Goal: Find specific page/section: Find specific page/section

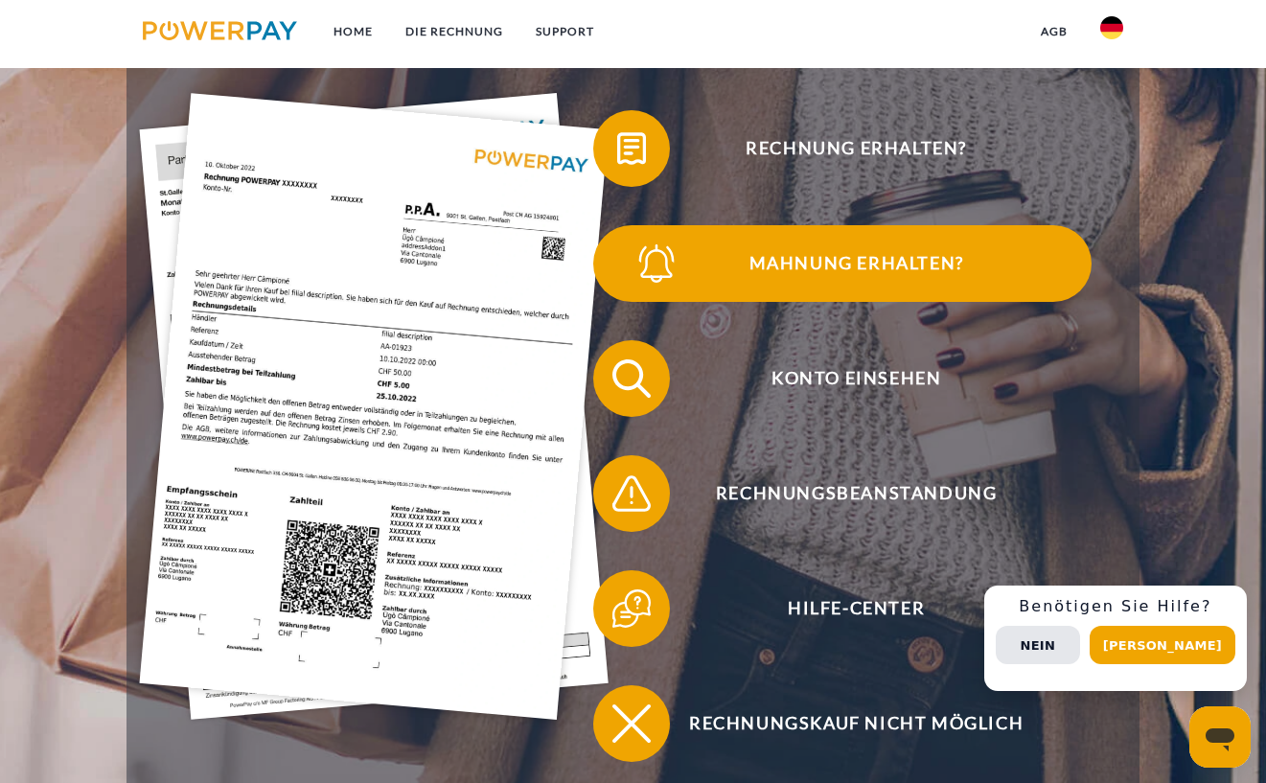
scroll to position [364, 0]
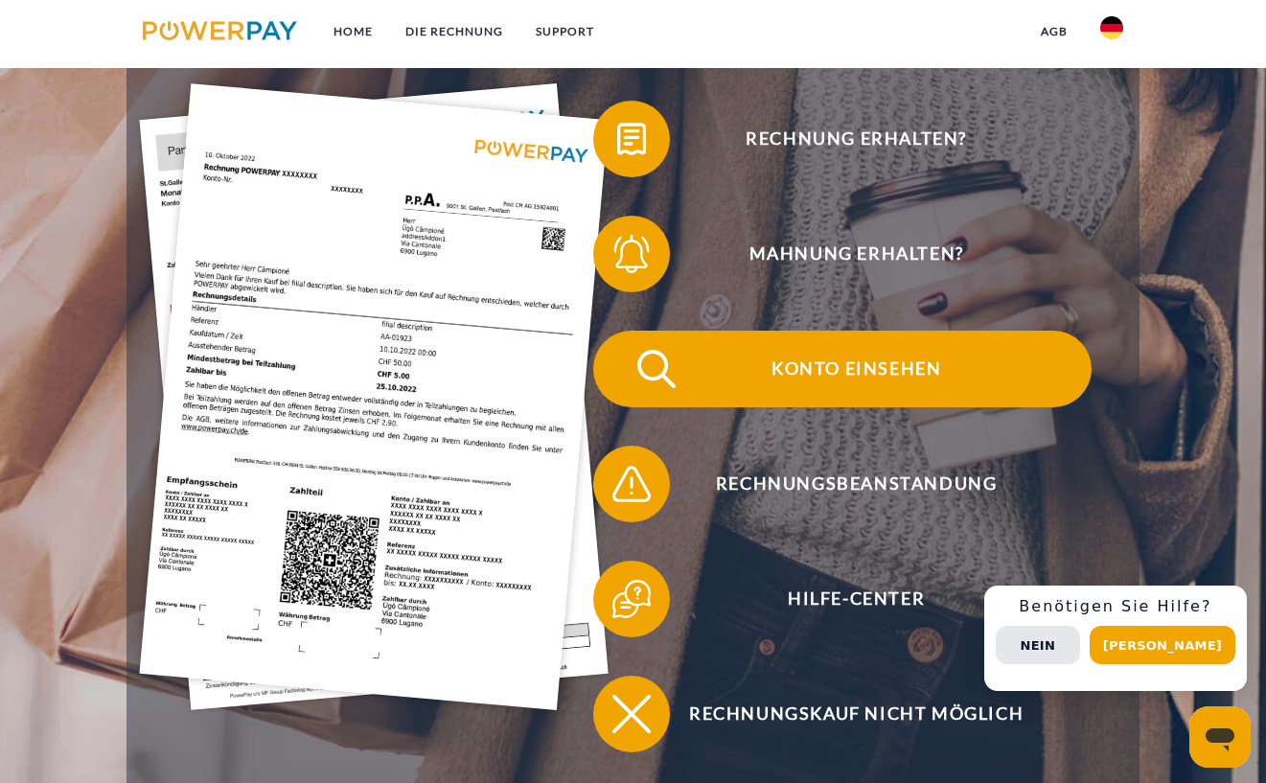
click at [791, 381] on span "Konto einsehen" at bounding box center [856, 369] width 470 height 77
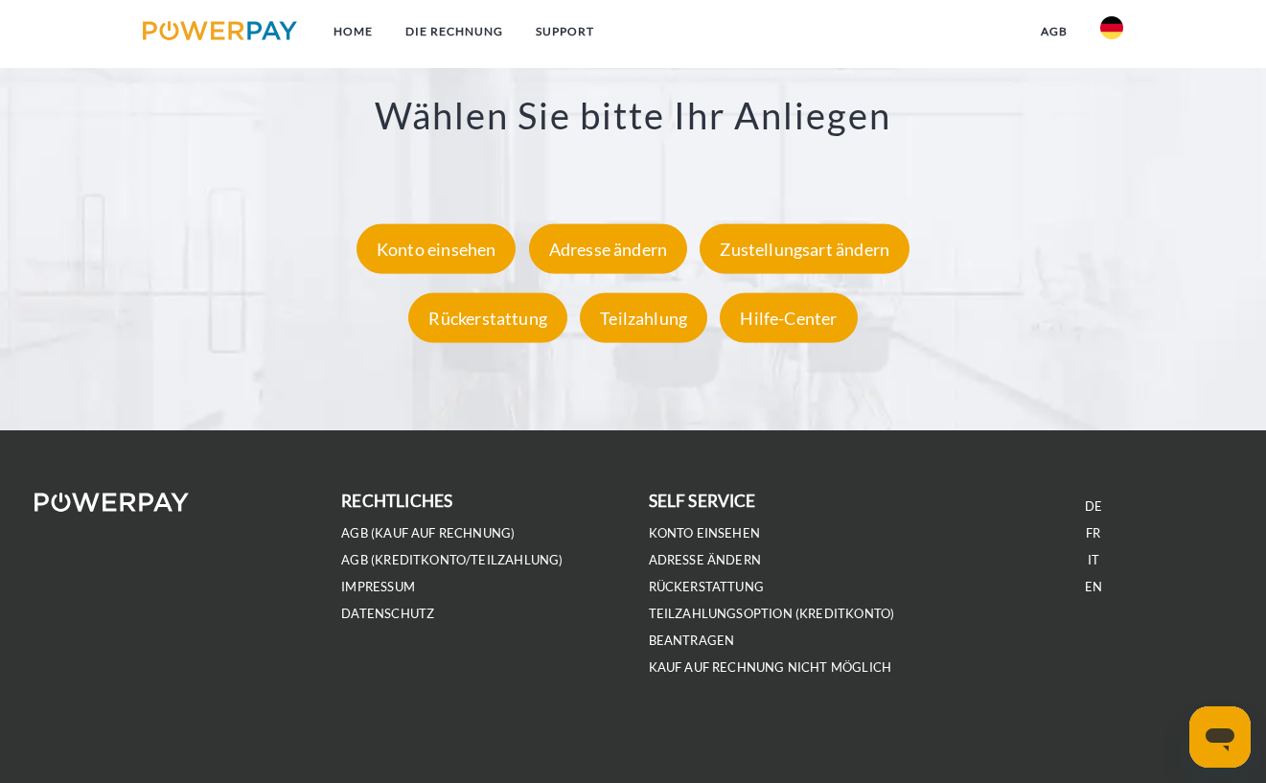
scroll to position [3417, 0]
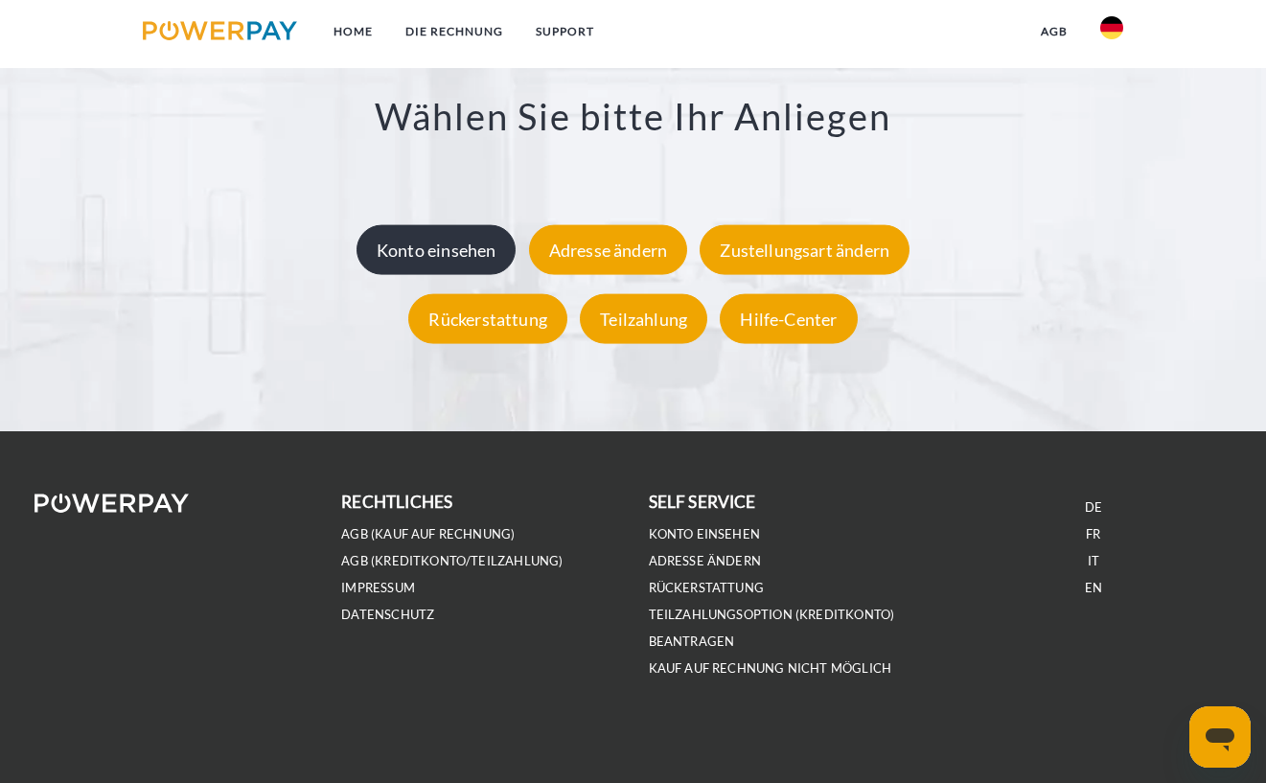
click at [480, 250] on div "Konto einsehen" at bounding box center [437, 250] width 160 height 50
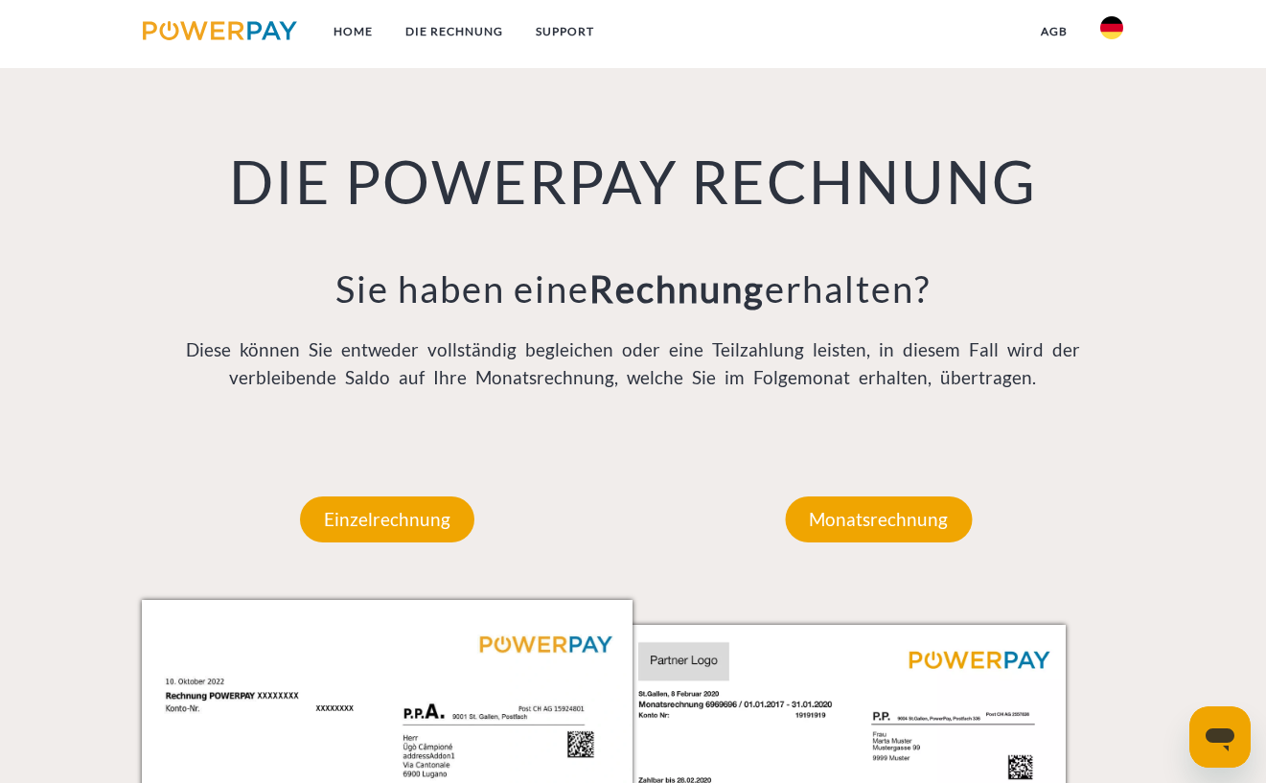
scroll to position [1167, 0]
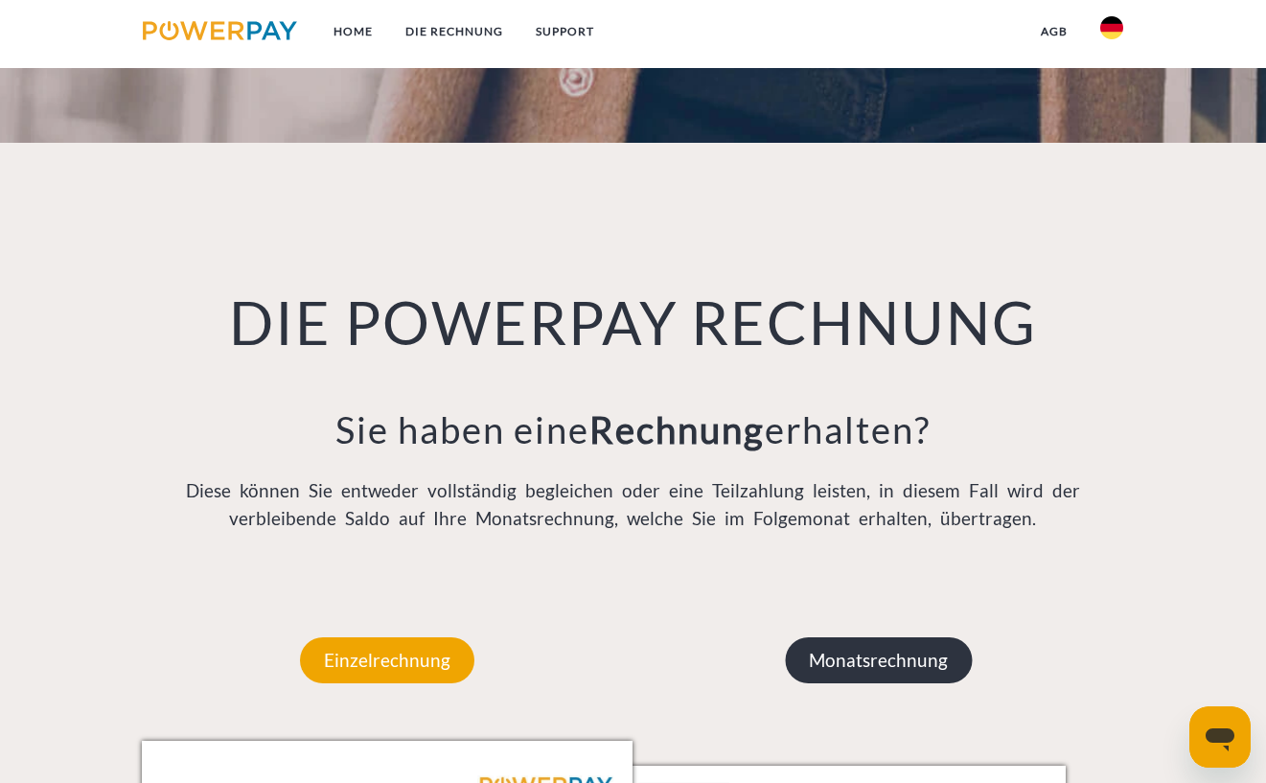
click at [930, 654] on p "Monatsrechnung" at bounding box center [878, 661] width 187 height 46
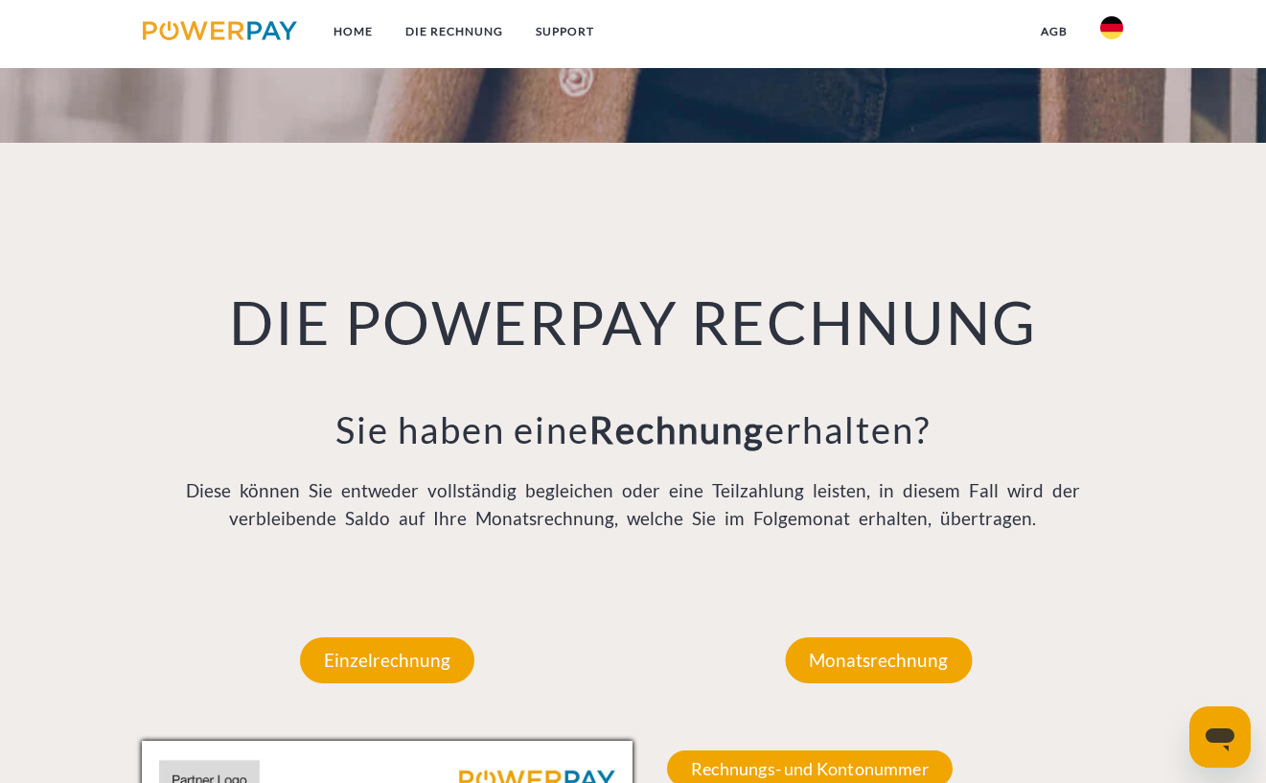
click at [1102, 31] on img at bounding box center [1112, 27] width 23 height 23
click at [237, 32] on img at bounding box center [220, 30] width 154 height 19
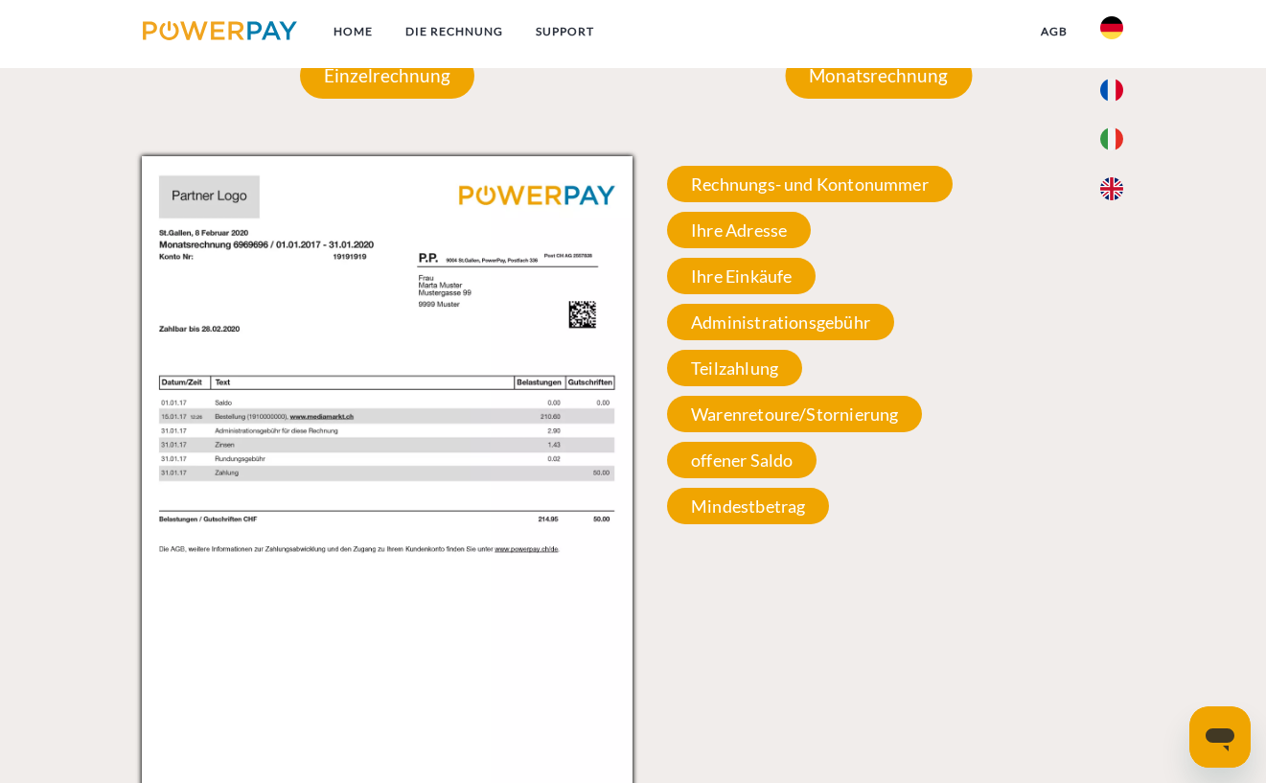
scroll to position [1713, 0]
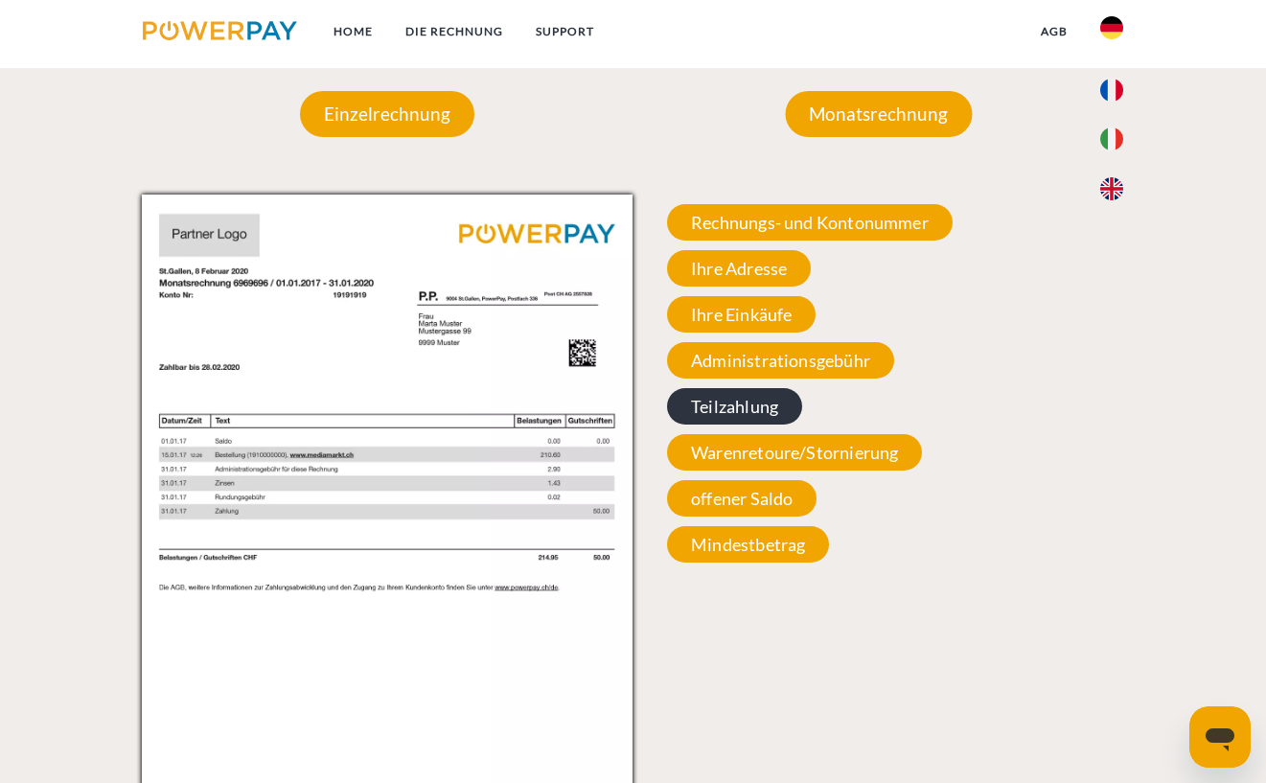
click at [765, 396] on span "Teilzahlung" at bounding box center [734, 406] width 135 height 36
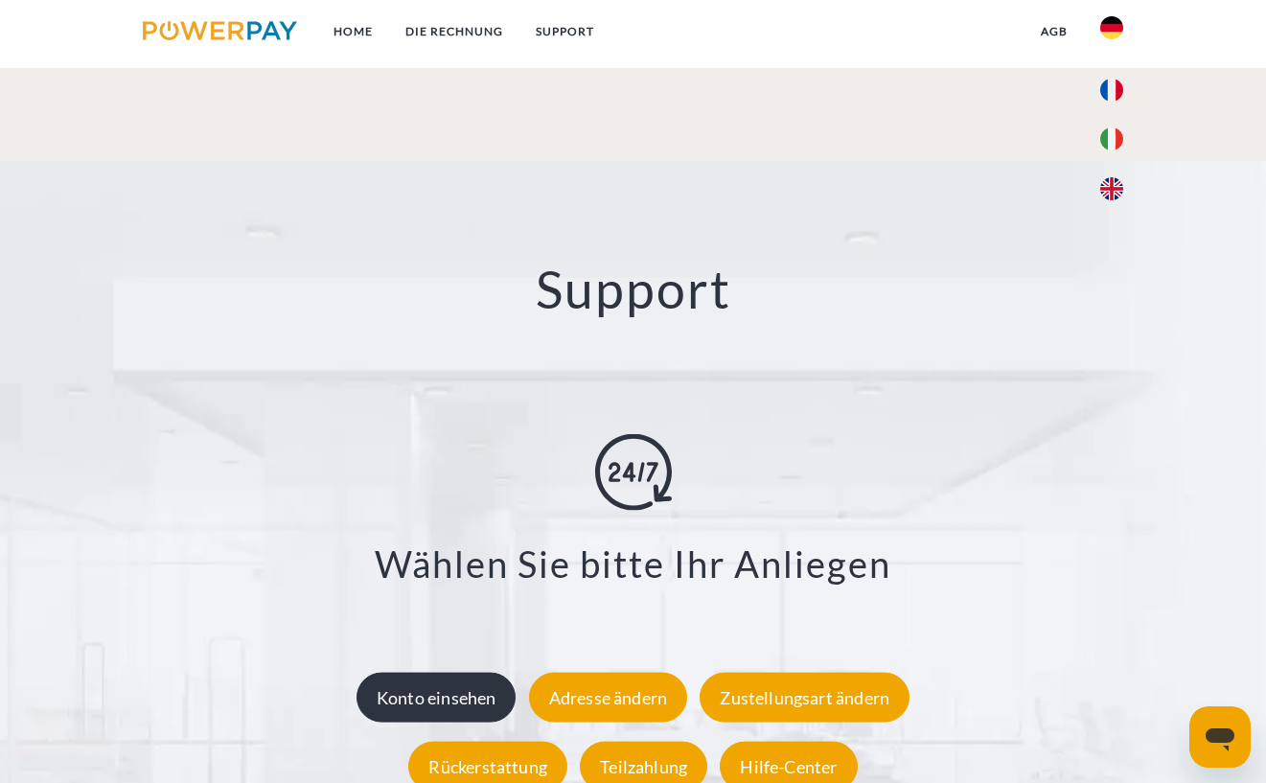
scroll to position [2918, 0]
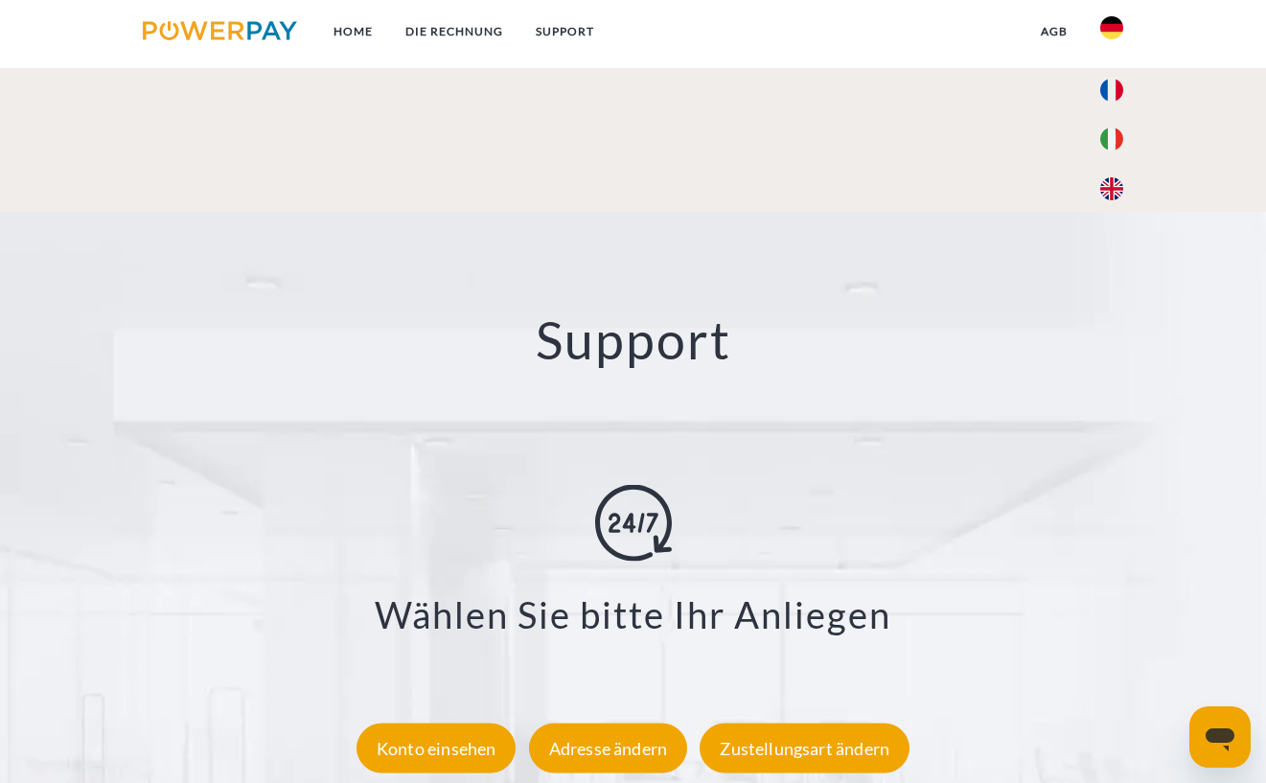
click at [608, 337] on h2 "Support" at bounding box center [633, 340] width 1140 height 64
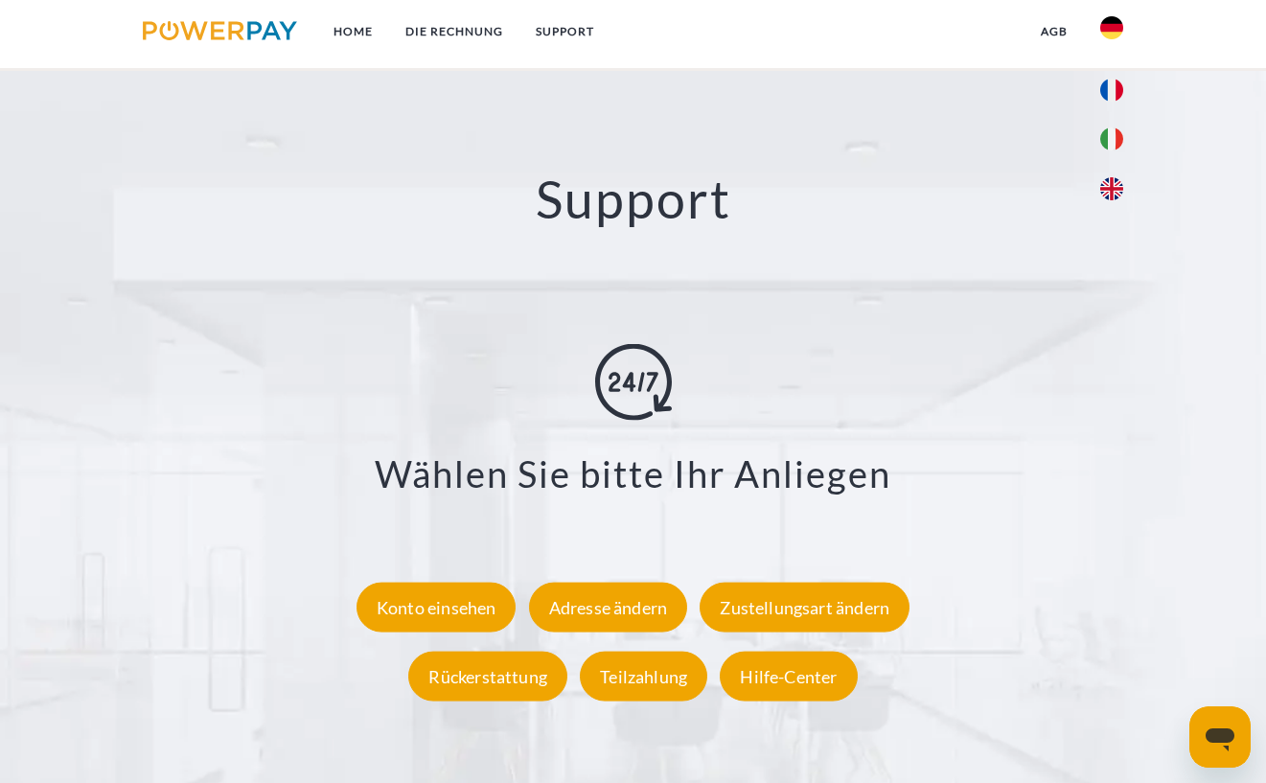
scroll to position [3078, 0]
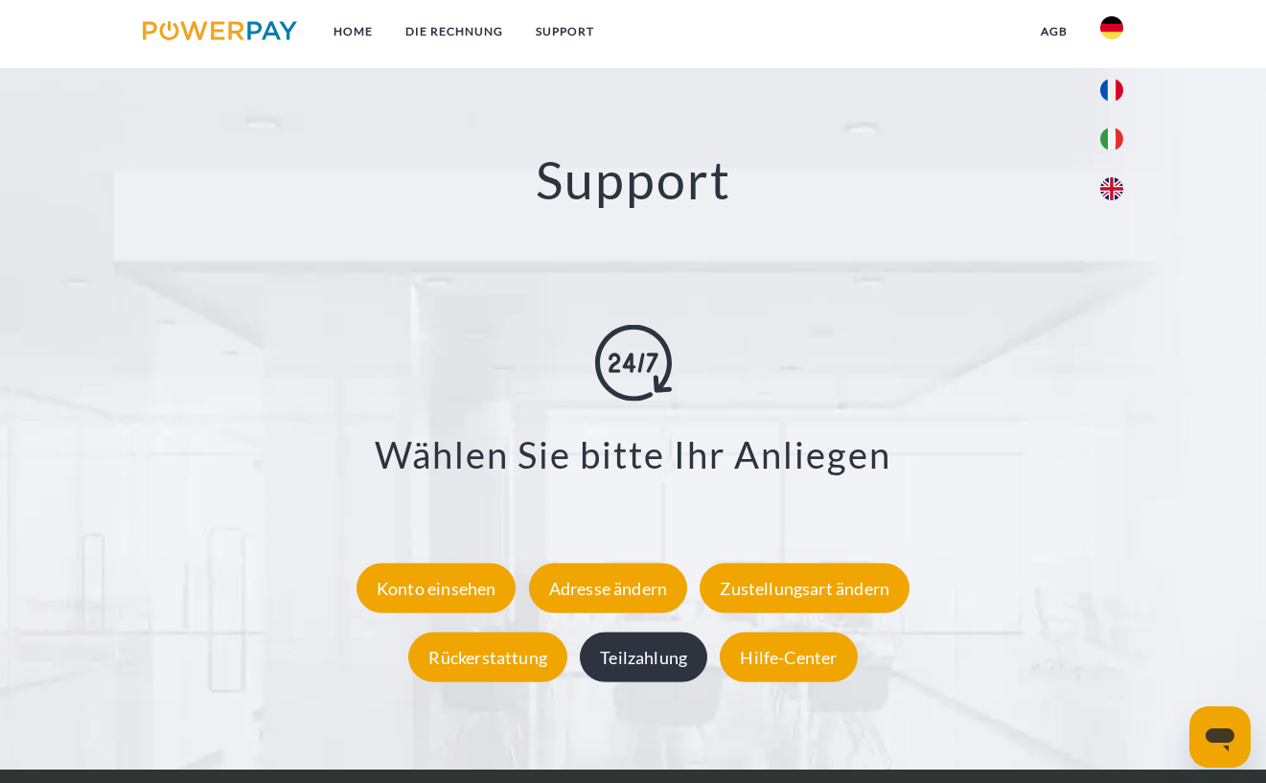
click at [632, 658] on div "Teilzahlung" at bounding box center [644, 658] width 128 height 50
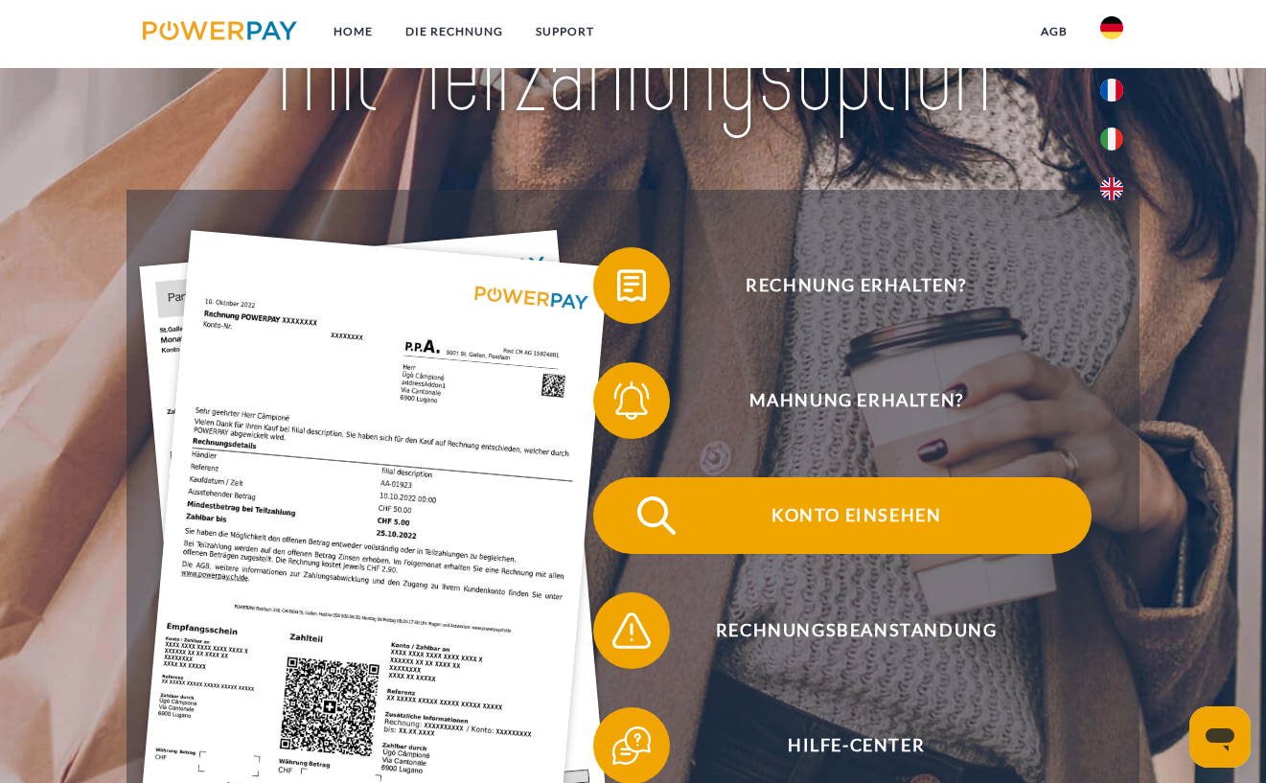
scroll to position [213, 0]
